Goal: Navigation & Orientation: Find specific page/section

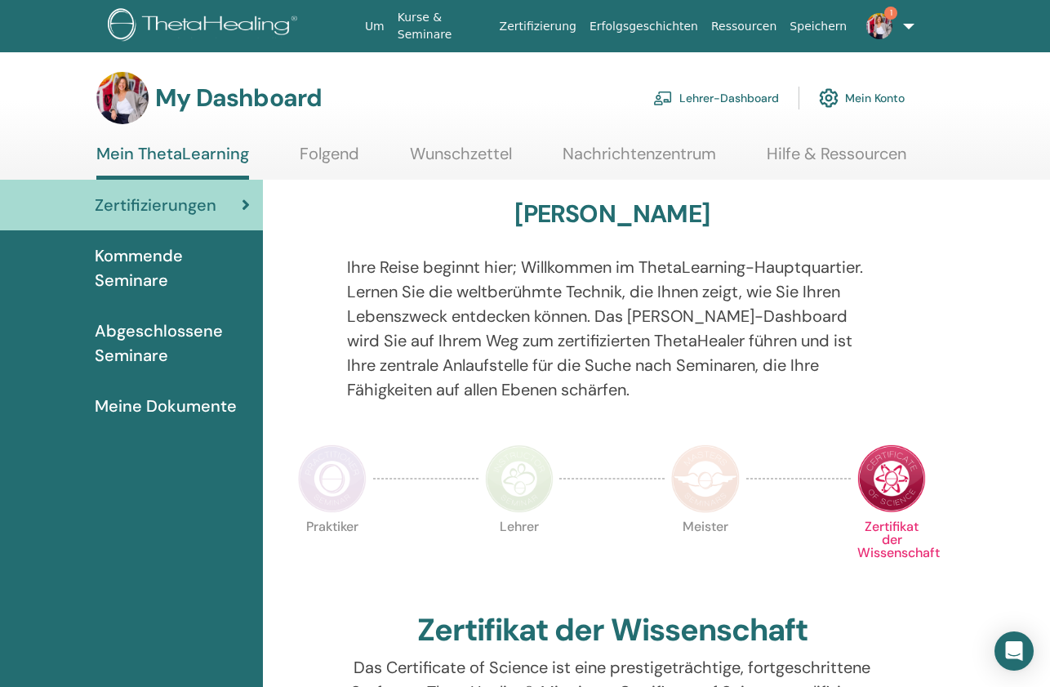
click at [719, 91] on link "Lehrer-Dashboard" at bounding box center [716, 98] width 126 height 36
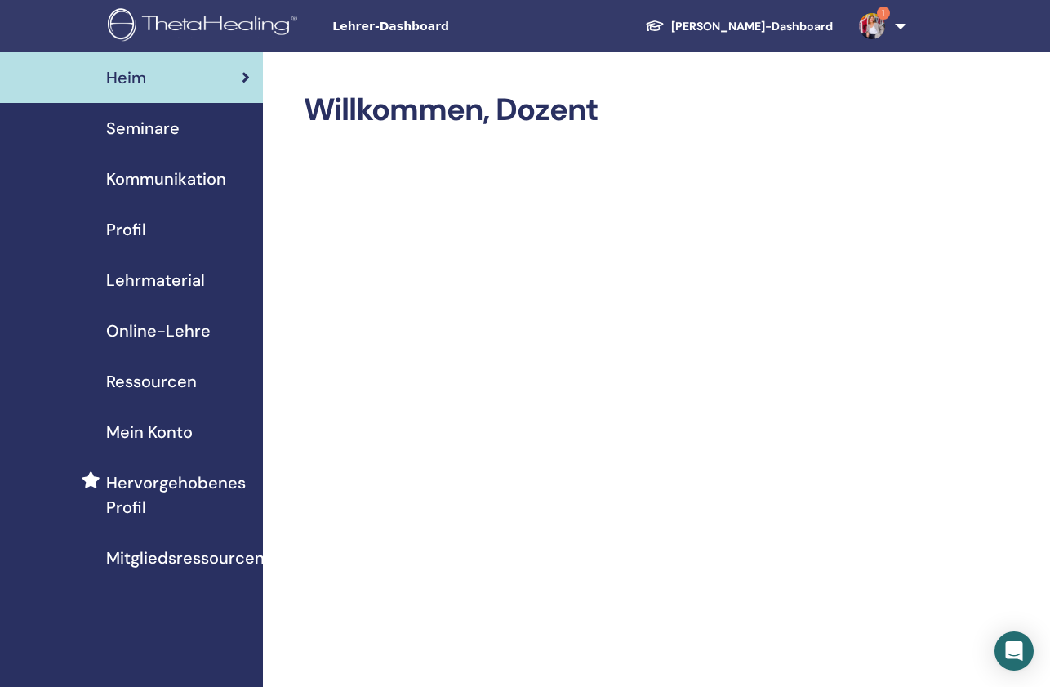
click at [145, 130] on span "Seminare" at bounding box center [142, 128] width 73 height 24
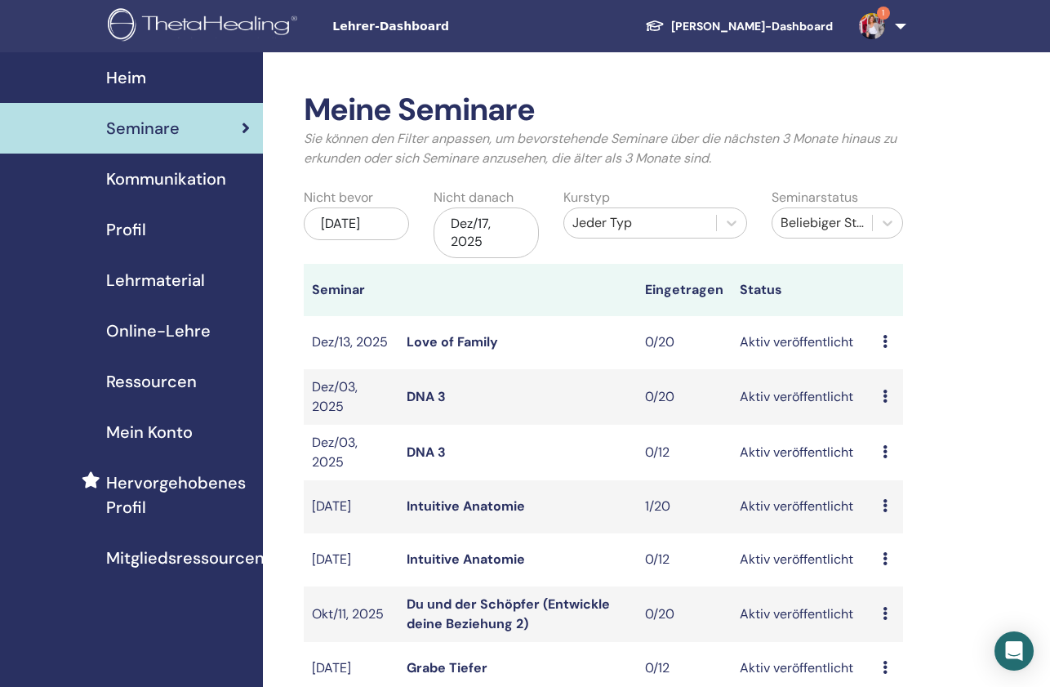
click at [630, 225] on div "Jeder Typ" at bounding box center [640, 223] width 136 height 20
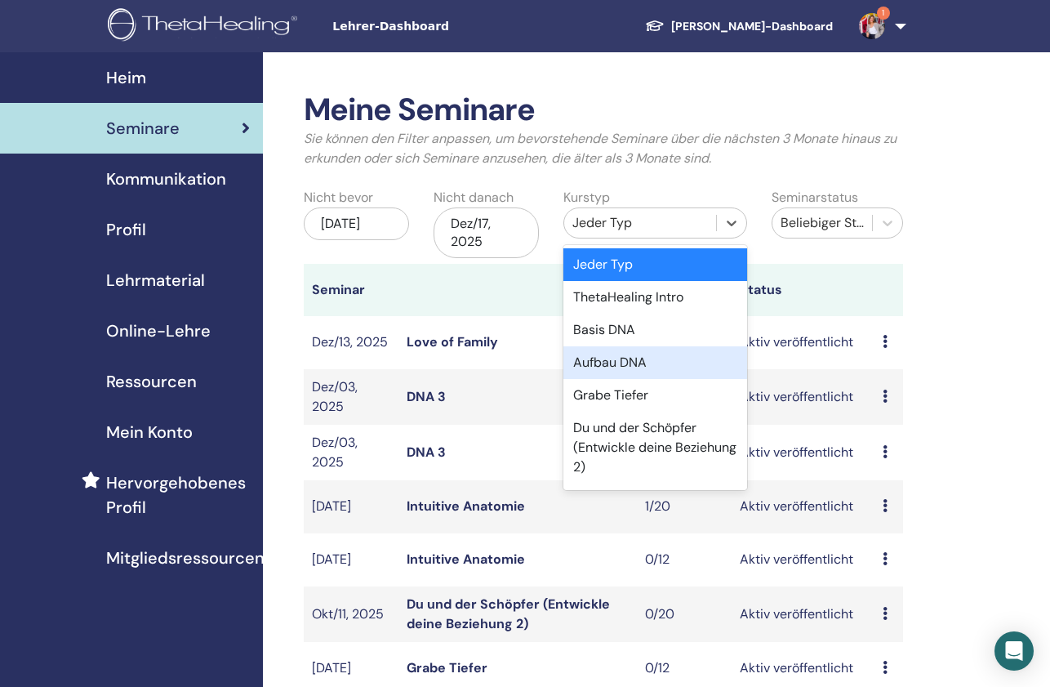
click at [631, 355] on div "Aufbau DNA" at bounding box center [655, 362] width 184 height 33
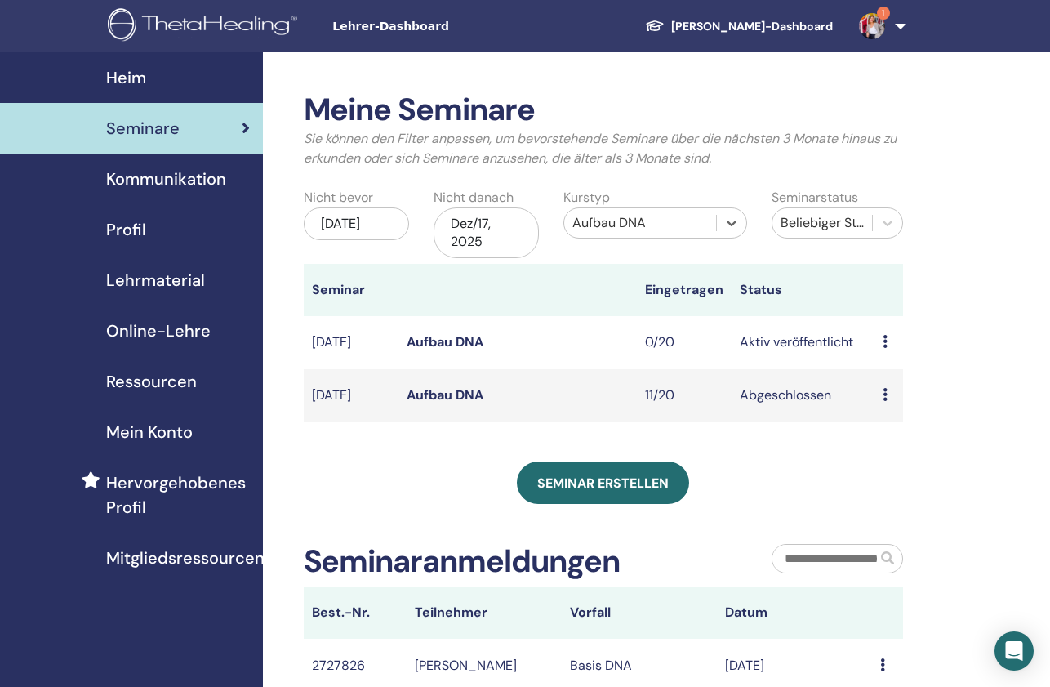
click at [434, 341] on link "Aufbau DNA" at bounding box center [445, 341] width 77 height 17
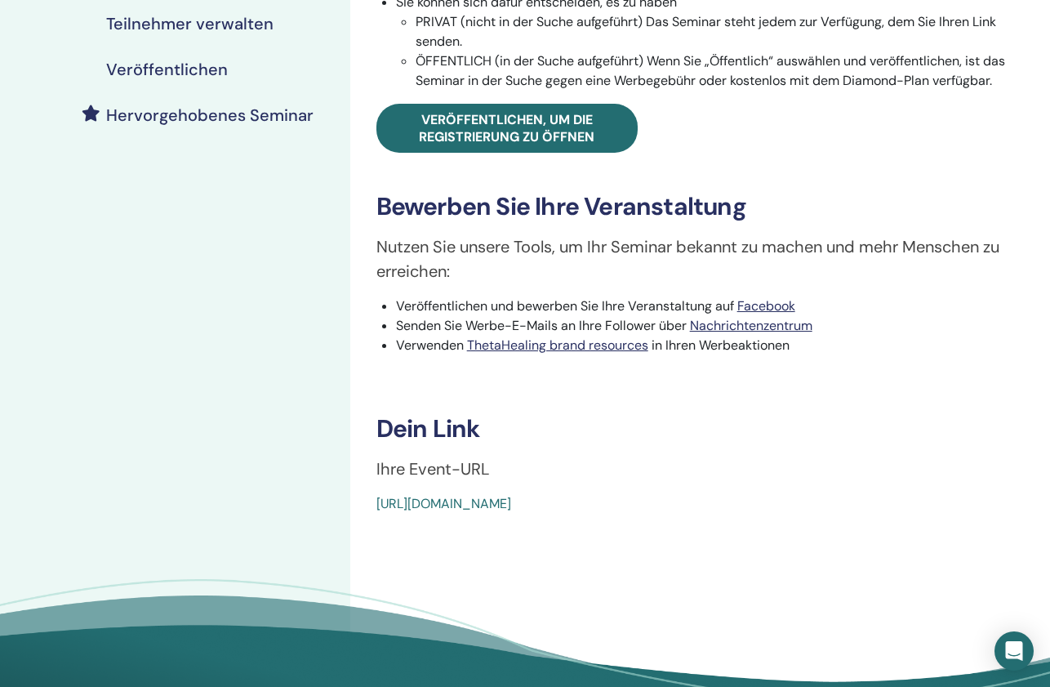
scroll to position [340, 0]
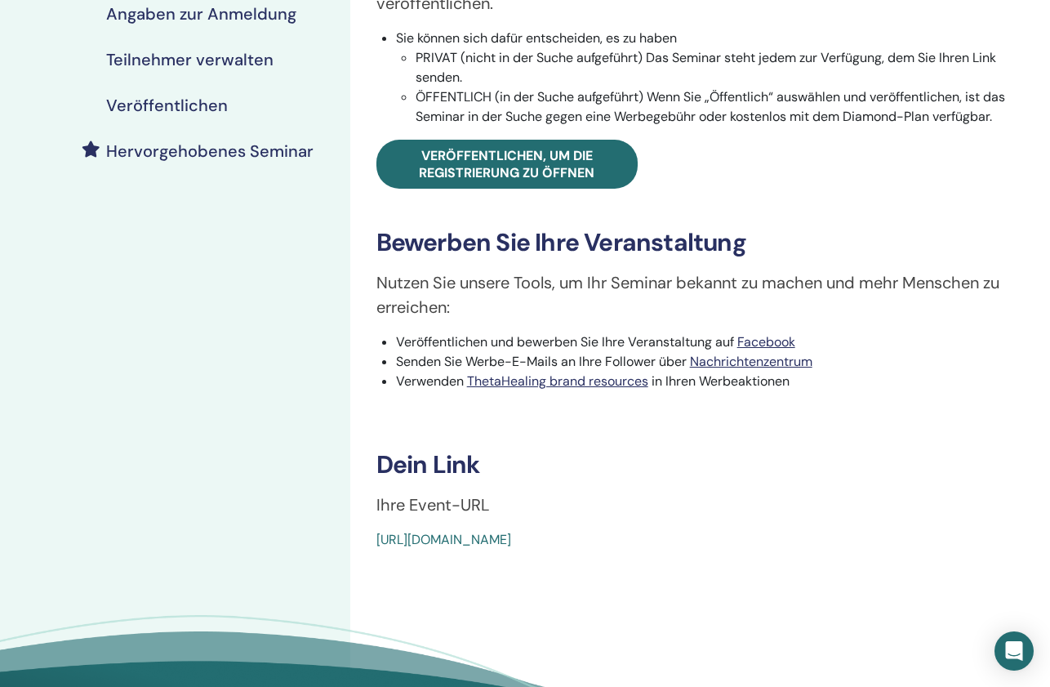
drag, startPoint x: 751, startPoint y: 538, endPoint x: 380, endPoint y: 536, distance: 370.7
click at [379, 536] on div "https://www.thetahealing.com/seminar-376786-details.html" at bounding box center [646, 540] width 540 height 20
copy link "https://www.thetahealing.com/seminar-376786-details.html"
